Goal: Transaction & Acquisition: Purchase product/service

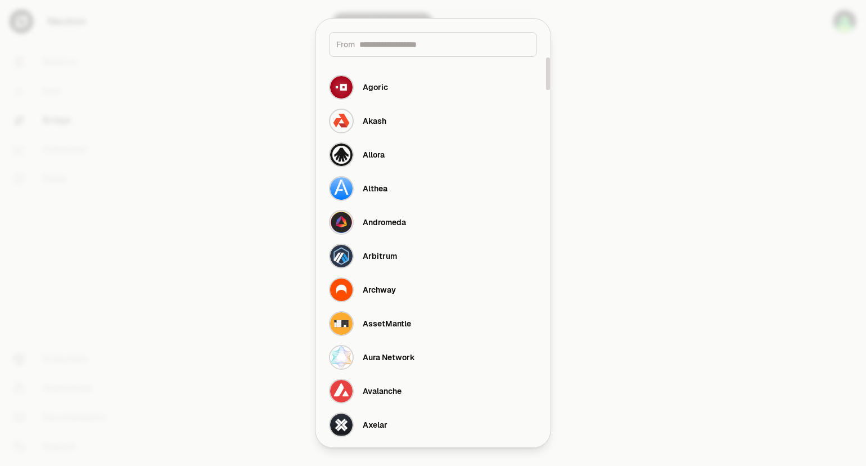
click at [390, 49] on input at bounding box center [444, 44] width 170 height 11
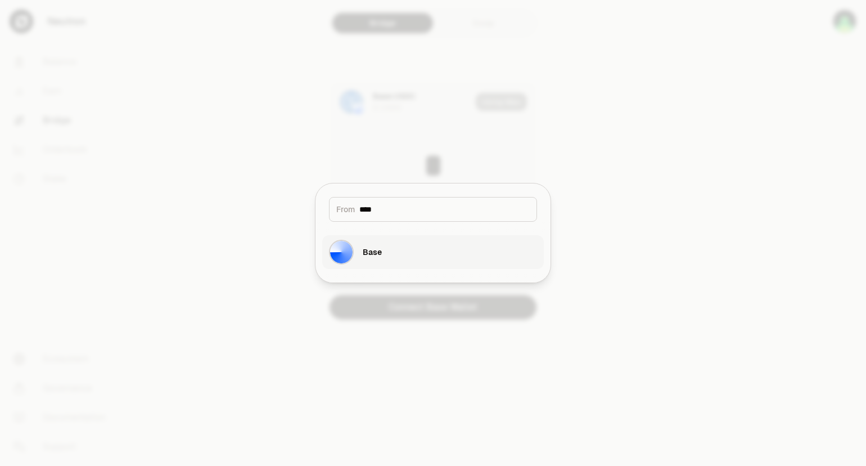
type input "****"
click at [375, 251] on div "Base" at bounding box center [372, 251] width 19 height 11
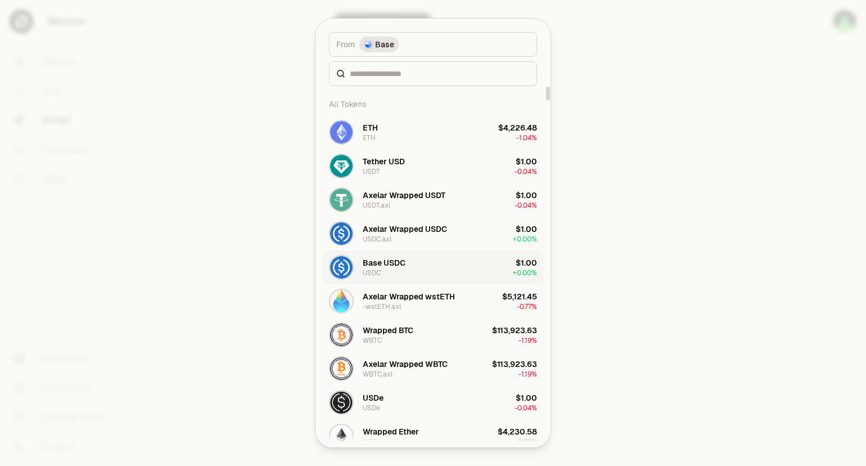
click at [415, 264] on button "Base USDC USDC $1.00 + 0.00%" at bounding box center [433, 267] width 222 height 34
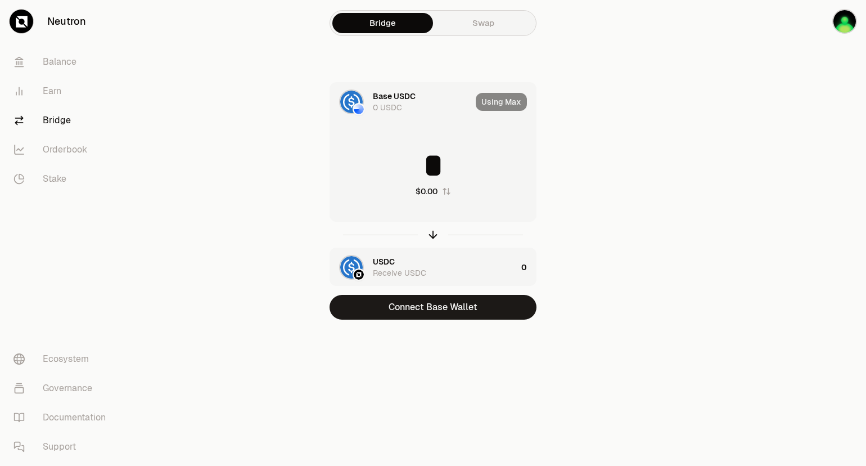
click at [420, 164] on input "*" at bounding box center [433, 165] width 206 height 34
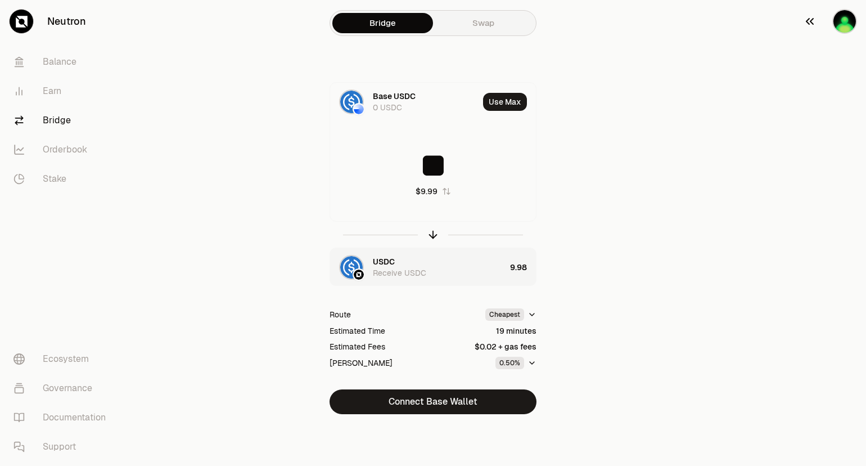
type input "**"
click at [849, 18] on img "button" at bounding box center [844, 21] width 25 height 25
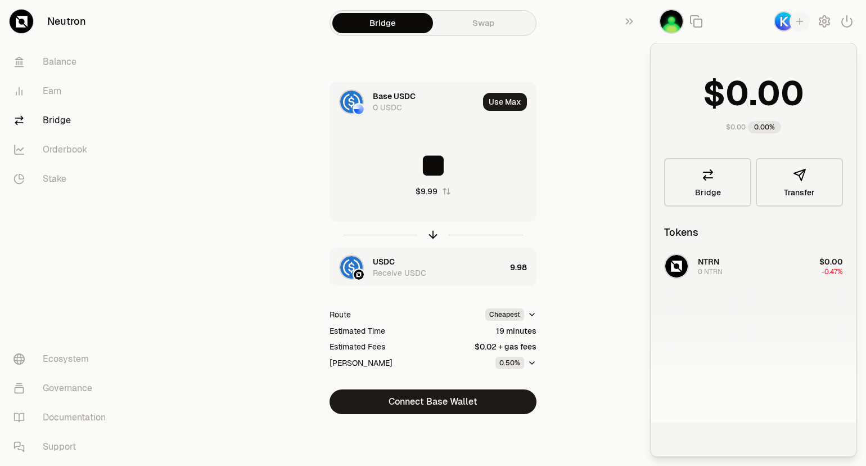
click at [374, 260] on div "USDC" at bounding box center [384, 261] width 22 height 11
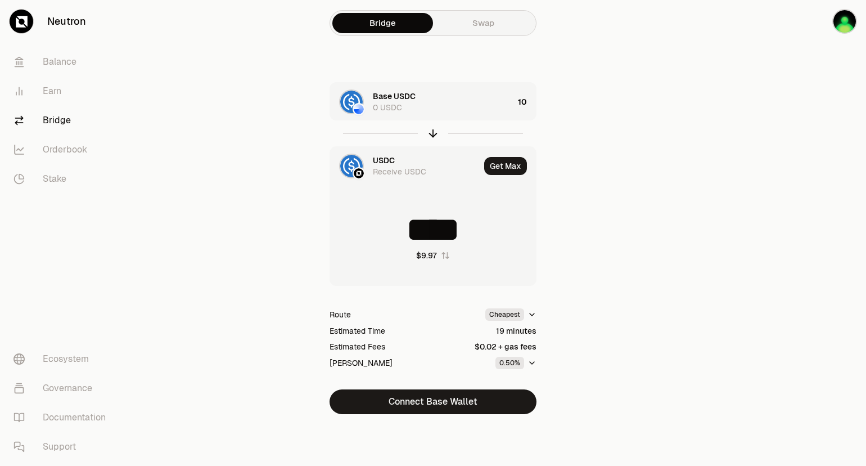
click at [392, 160] on div "USDC" at bounding box center [384, 160] width 22 height 11
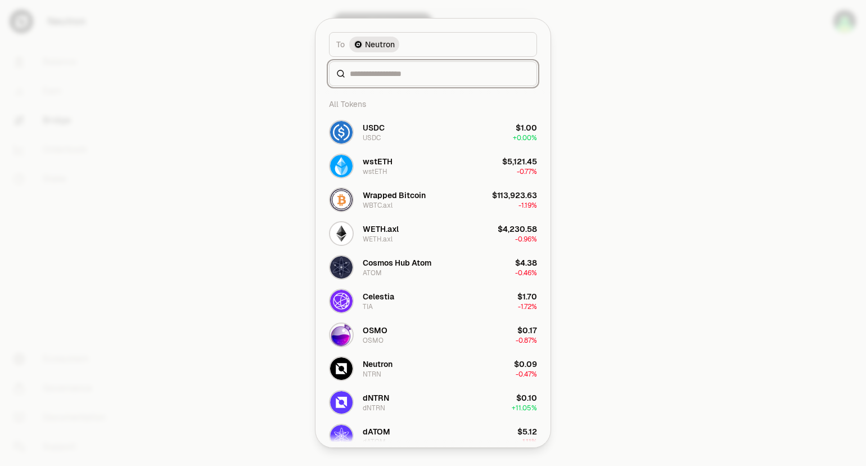
click at [395, 77] on input at bounding box center [440, 73] width 180 height 11
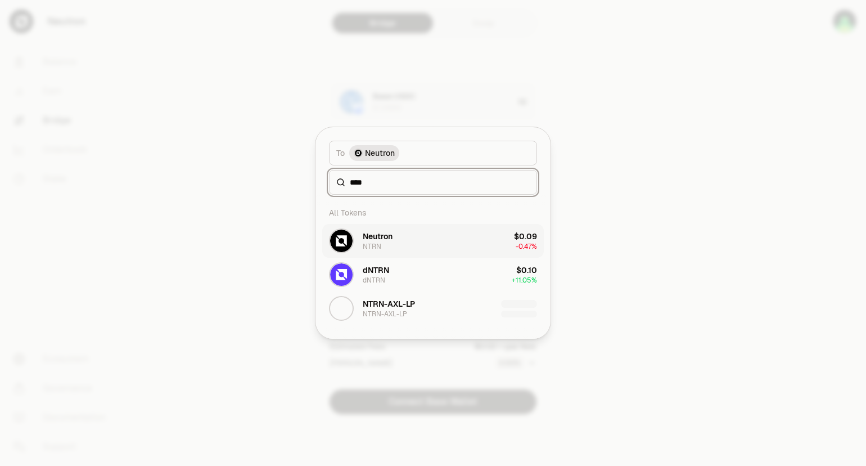
type input "****"
click at [453, 247] on button "Neutron NTRN $0.09 -0.47%" at bounding box center [433, 241] width 222 height 34
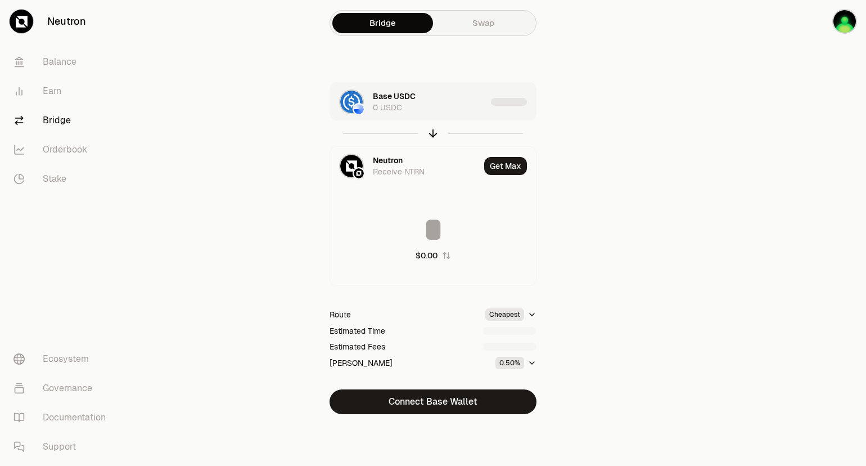
type input "**********"
click at [508, 103] on div "Base USDC 0 USDC" at bounding box center [443, 102] width 141 height 22
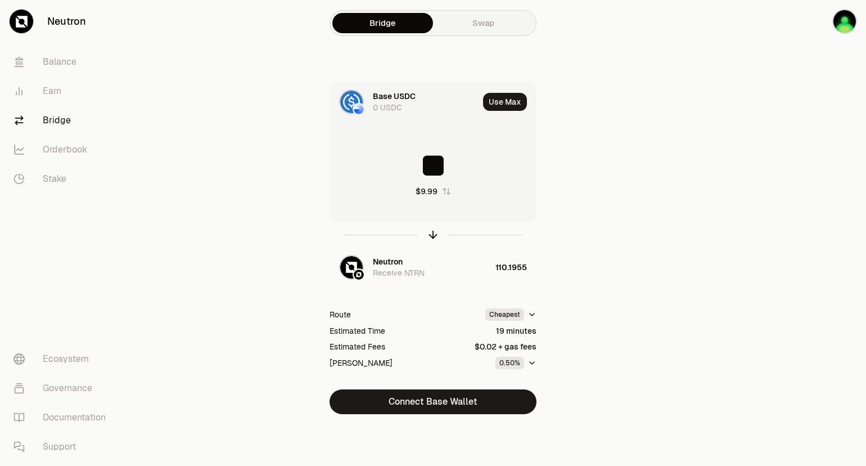
click at [449, 174] on input "**" at bounding box center [433, 165] width 206 height 34
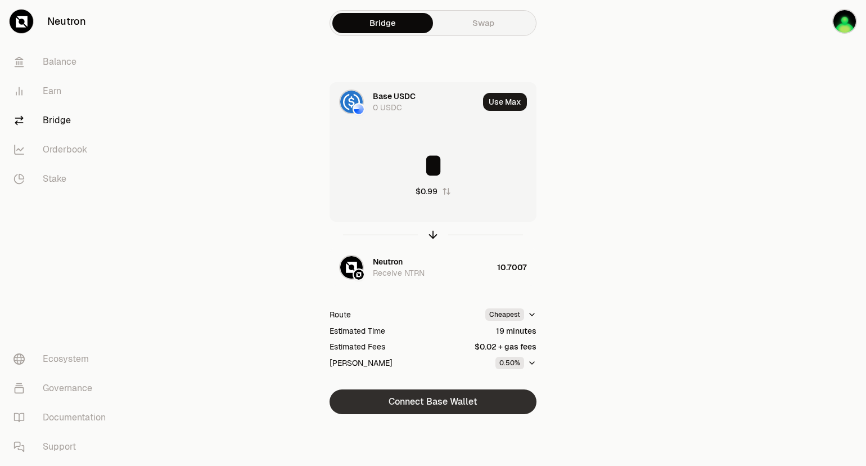
click at [449, 402] on button "Connect Base Wallet" at bounding box center [433, 401] width 207 height 25
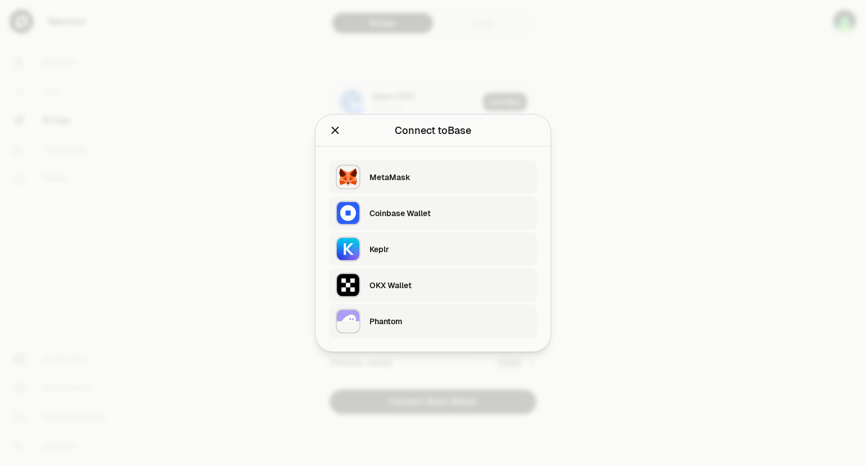
click at [396, 285] on div "OKX Wallet" at bounding box center [449, 284] width 161 height 11
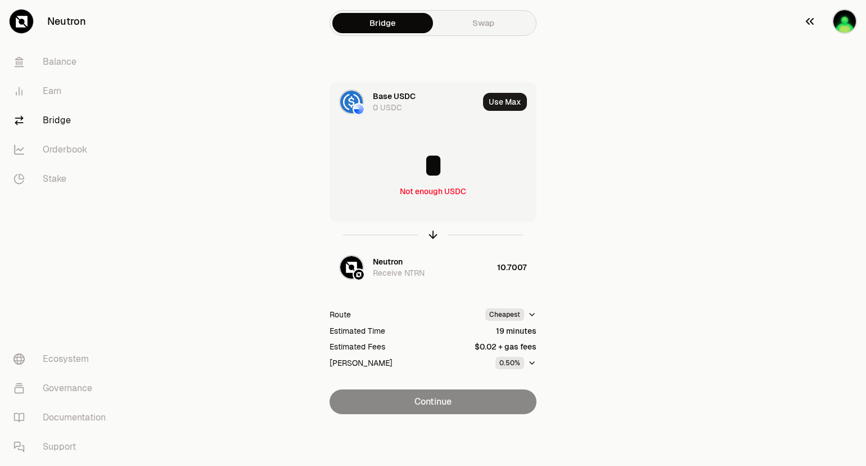
click at [847, 25] on img "button" at bounding box center [844, 21] width 25 height 25
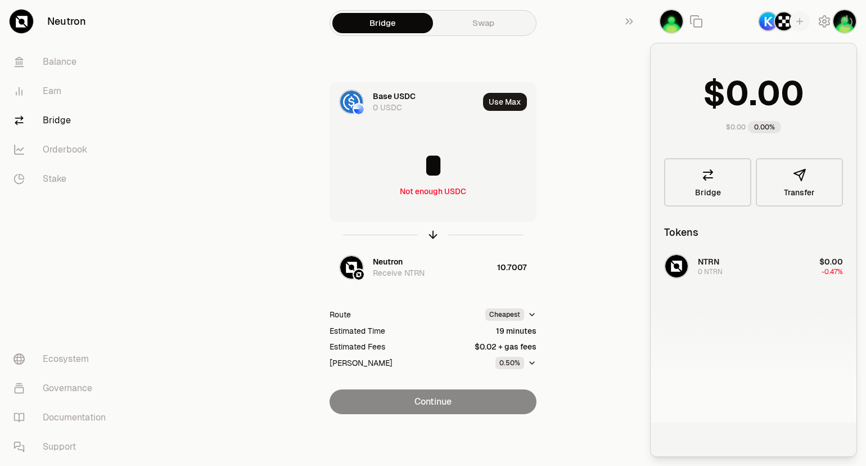
click at [590, 177] on div "Base USDC 0 USDC Use Max * Not enough USDC Neutron Receive NTRN 10.7007 Route C…" at bounding box center [433, 248] width 378 height 332
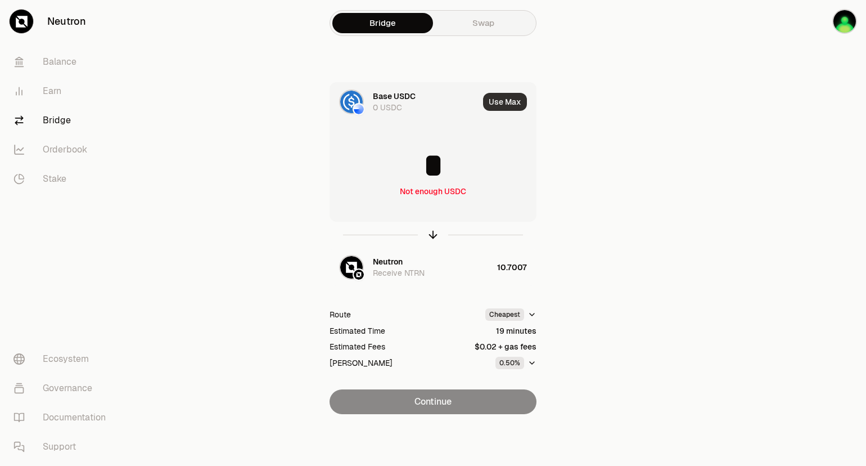
click at [501, 101] on button "Use Max" at bounding box center [505, 102] width 44 height 18
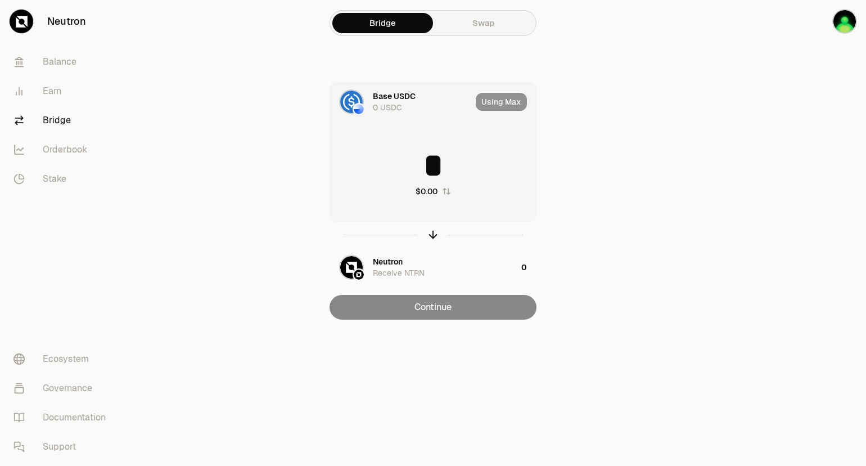
click at [501, 101] on div "Using Max" at bounding box center [506, 102] width 60 height 38
click at [436, 173] on input "*" at bounding box center [433, 165] width 206 height 34
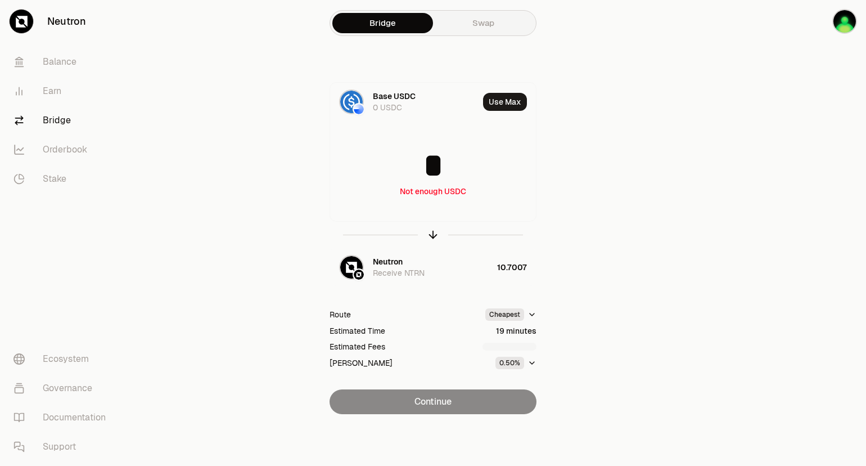
type input "*"
click at [598, 259] on div "Base USDC 0 USDC Use Max * Not enough USDC Neutron Receive NTRN 10.7007 Route C…" at bounding box center [433, 248] width 378 height 332
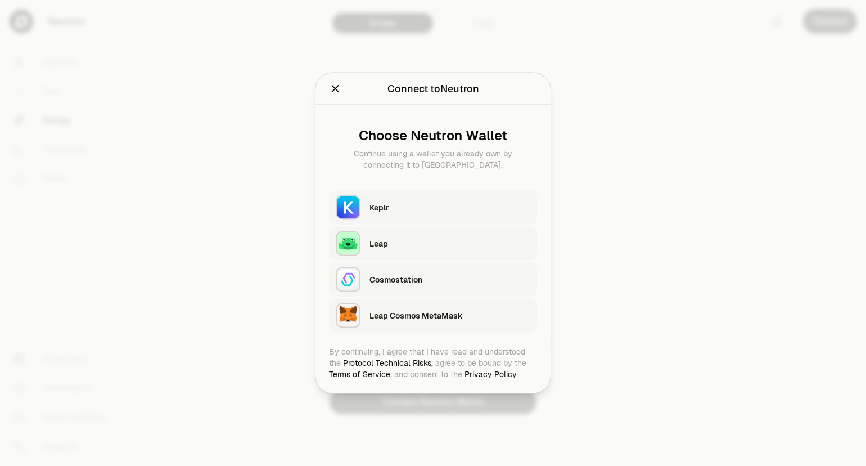
click at [396, 211] on div "Keplr" at bounding box center [449, 207] width 161 height 11
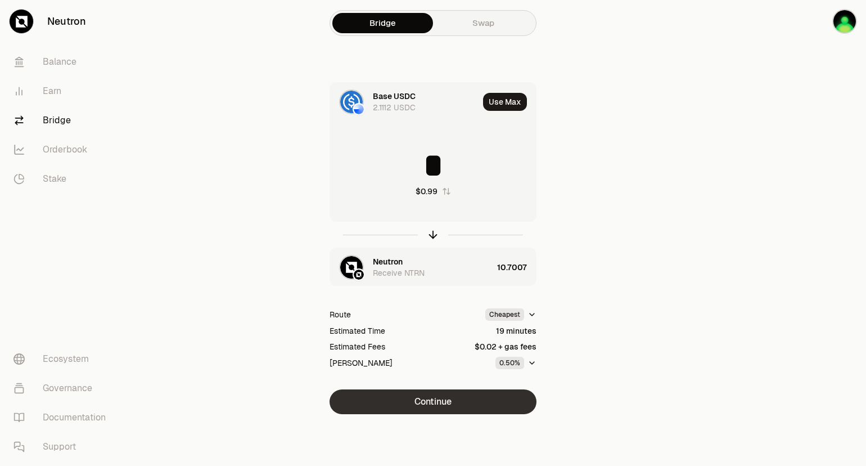
click at [431, 405] on button "Continue" at bounding box center [433, 401] width 207 height 25
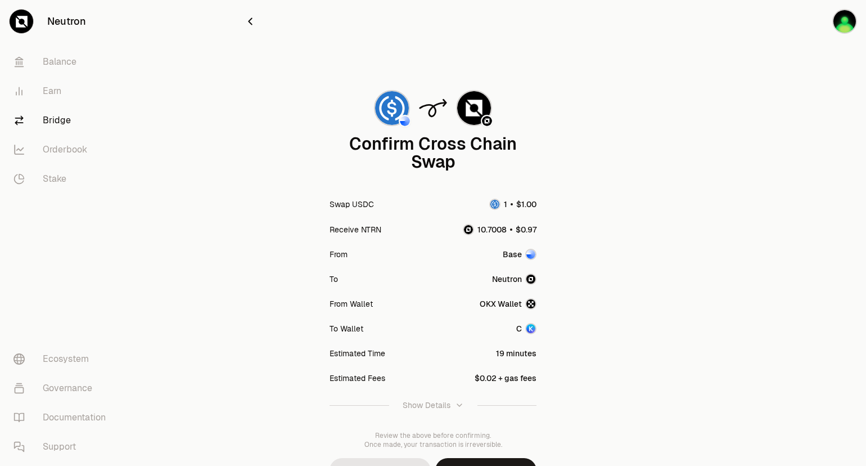
scroll to position [62, 0]
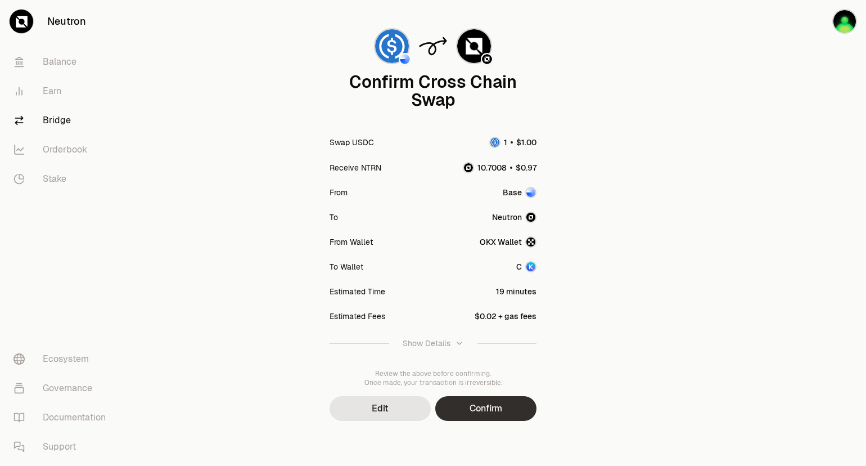
click at [473, 396] on div "Confirm Cross Chain Swap Swap USDC Receive NTRN From Base To [GEOGRAPHIC_DATA] …" at bounding box center [433, 220] width 378 height 399
click at [477, 413] on button "Confirm" at bounding box center [485, 408] width 101 height 25
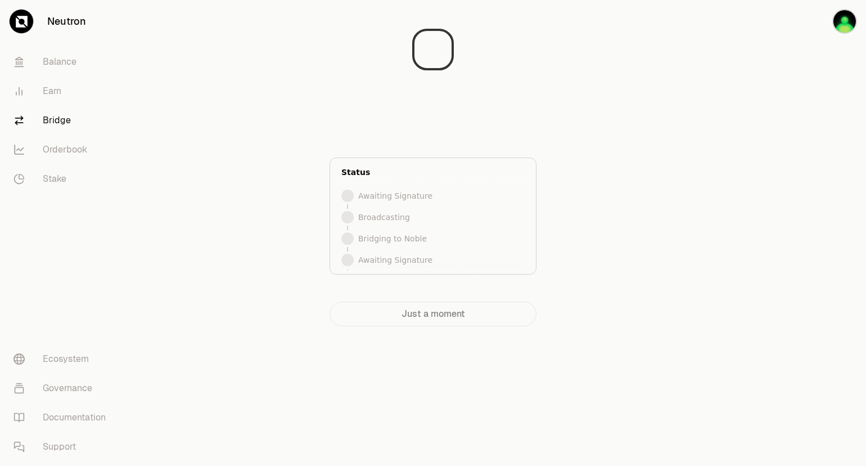
scroll to position [0, 0]
click at [636, 193] on section "Awaiting Signature Sign the transaction in your wallet and check back here. Sta…" at bounding box center [433, 185] width 432 height 371
click at [629, 242] on div "Awaiting Signature Sign the transaction in your wallet and check back here. Sta…" at bounding box center [433, 185] width 405 height 371
click at [404, 308] on div "Just a moment" at bounding box center [433, 313] width 207 height 25
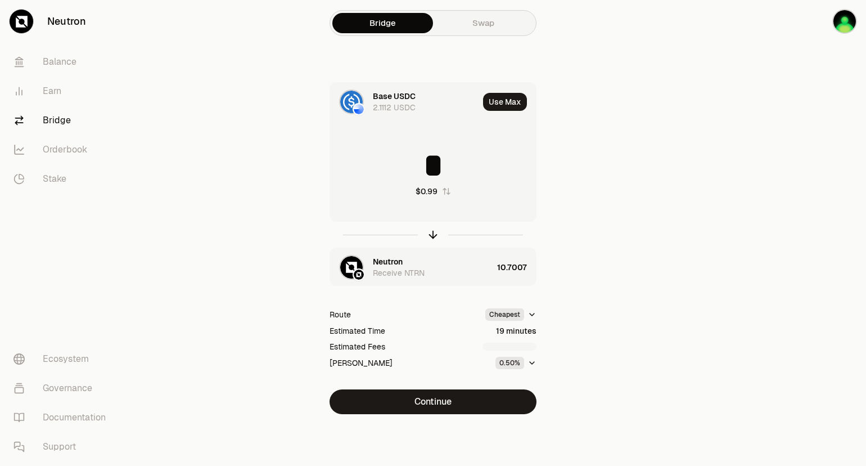
type input "*"
click at [453, 404] on button "Continue" at bounding box center [433, 401] width 207 height 25
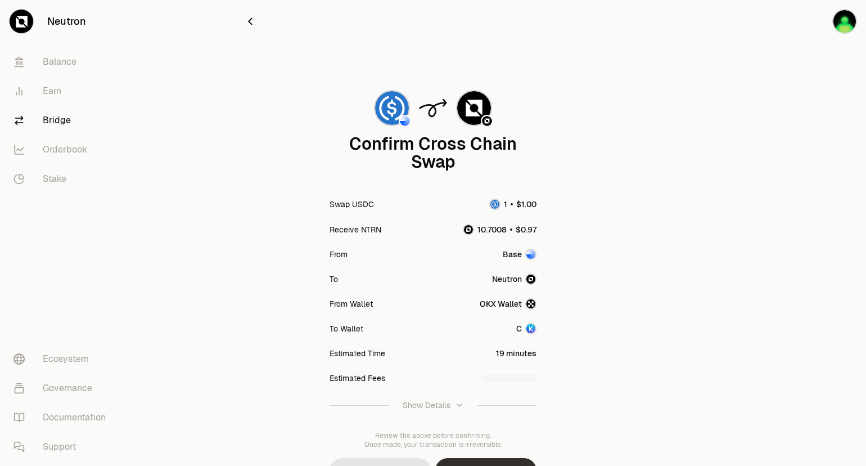
scroll to position [62, 0]
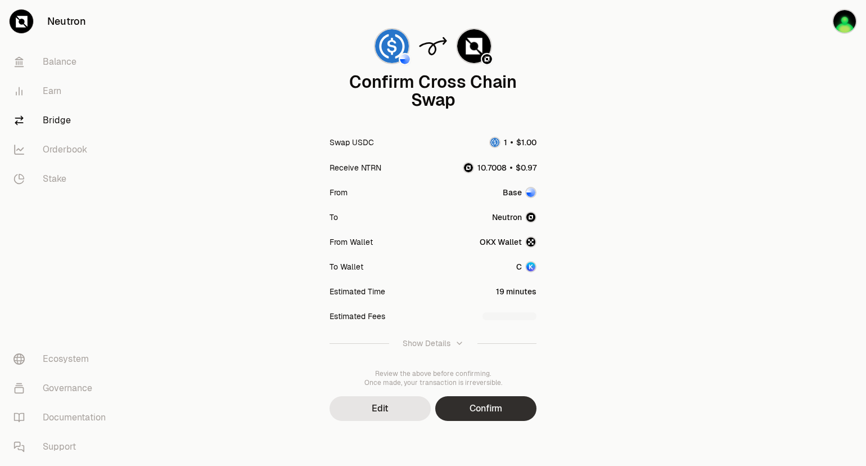
click at [465, 410] on button "Confirm" at bounding box center [485, 408] width 101 height 25
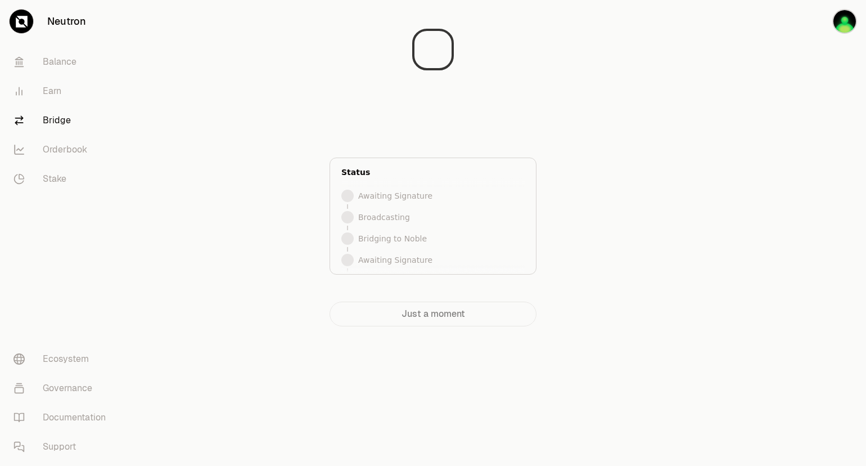
scroll to position [0, 0]
click at [382, 200] on p "Awaiting Signature" at bounding box center [395, 195] width 74 height 11
click at [383, 199] on p "Awaiting Signature" at bounding box center [395, 195] width 74 height 11
click at [614, 244] on div "Awaiting Signature Sign the transaction in your wallet and check back here. Sta…" at bounding box center [433, 167] width 378 height 317
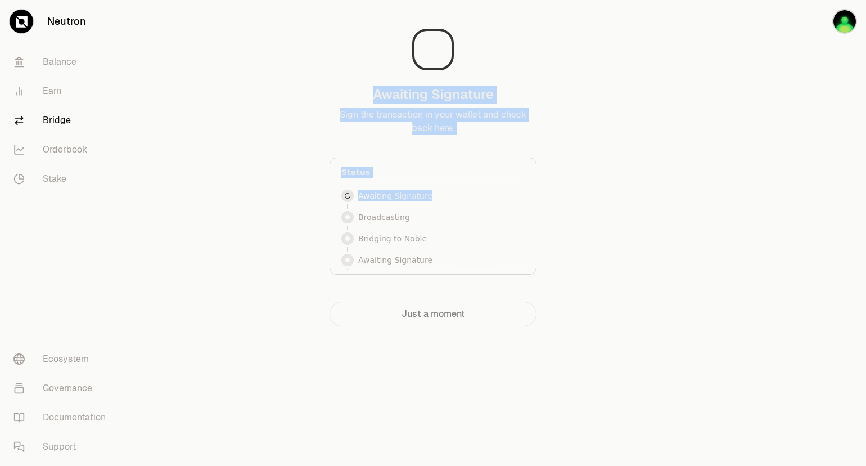
drag, startPoint x: 550, startPoint y: 196, endPoint x: -1, endPoint y: -83, distance: 617.7
click at [550, 195] on div "Awaiting Signature Sign the transaction in your wallet and check back here. Sta…" at bounding box center [433, 167] width 378 height 317
click at [576, 177] on div "Awaiting Signature Sign the transaction in your wallet and check back here. Sta…" at bounding box center [433, 167] width 378 height 317
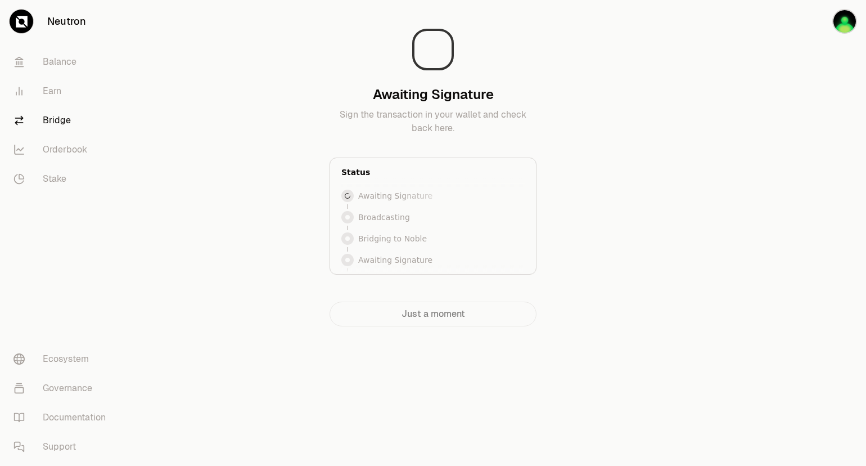
click at [393, 225] on div "Awaiting Signature Awaiting Signature Broadcasting Bridging to Noble Awaiting S…" at bounding box center [432, 249] width 183 height 124
click at [393, 225] on div "Broadcasting" at bounding box center [432, 217] width 183 height 17
click at [444, 318] on div "Just a moment" at bounding box center [433, 313] width 207 height 25
click at [290, 343] on div "Awaiting Signature Sign the transaction in your wallet and check back here. Sta…" at bounding box center [433, 185] width 405 height 371
click at [290, 342] on div "Awaiting Signature Sign the transaction in your wallet and check back here. Sta…" at bounding box center [433, 185] width 405 height 371
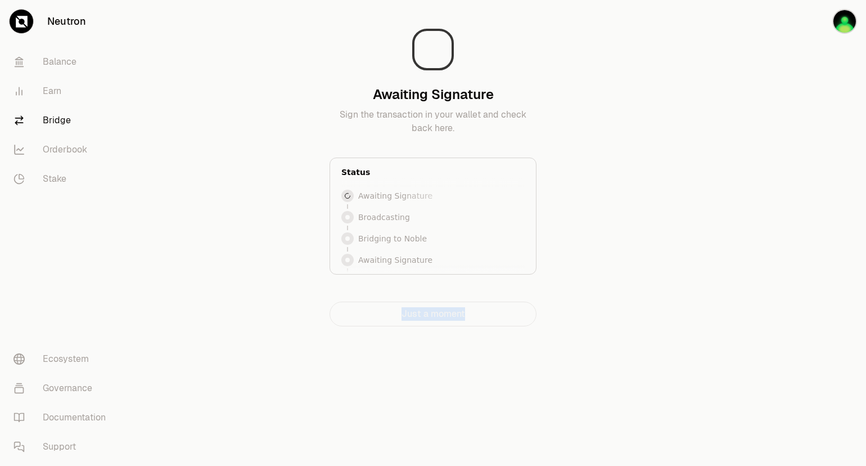
click at [290, 342] on div "Awaiting Signature Sign the transaction in your wallet and check back here. Sta…" at bounding box center [433, 185] width 405 height 371
click at [612, 147] on div "Awaiting Signature Sign the transaction in your wallet and check back here. Sta…" at bounding box center [433, 167] width 378 height 317
